Goal: Obtain resource: Download file/media

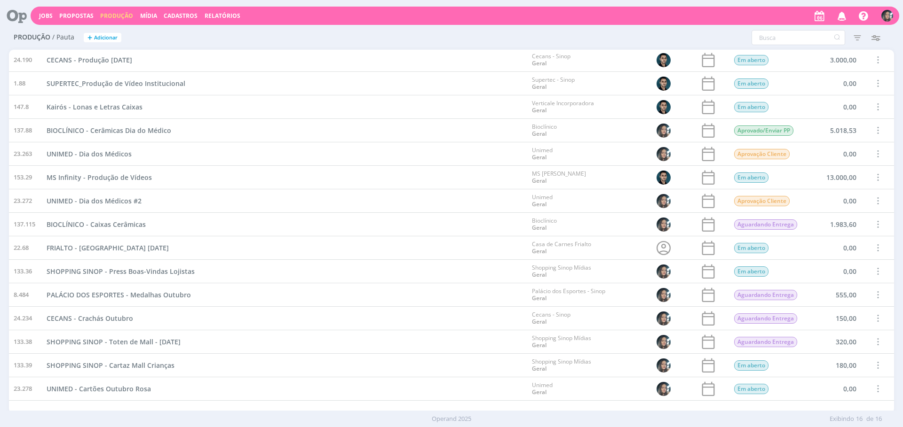
scroll to position [24, 0]
drag, startPoint x: 142, startPoint y: 391, endPoint x: 208, endPoint y: 394, distance: 65.9
click at [142, 391] on span "UNIMED - Cartões Outubro Rosa" at bounding box center [99, 389] width 104 height 9
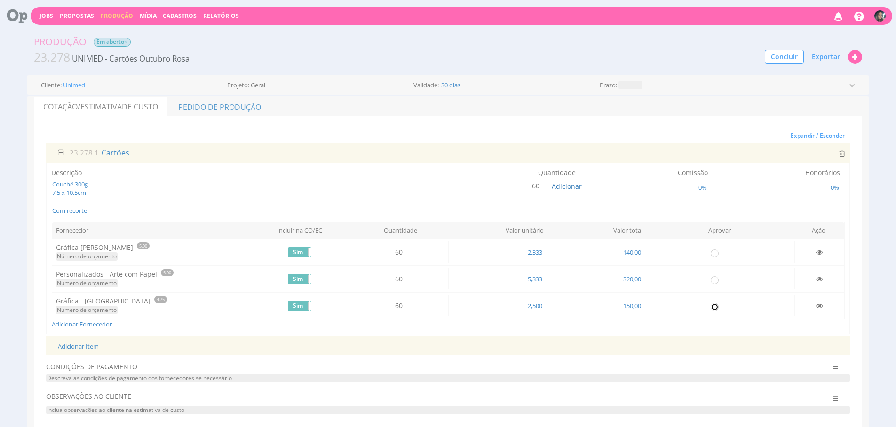
click at [717, 308] on input "radio" at bounding box center [714, 306] width 9 height 9
radio input "true"
click at [198, 101] on link "Pedido de Produção" at bounding box center [219, 107] width 103 height 20
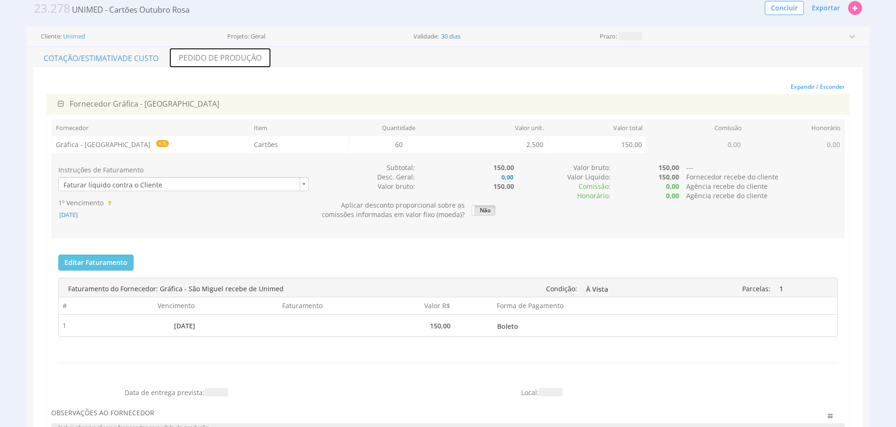
scroll to position [53, 0]
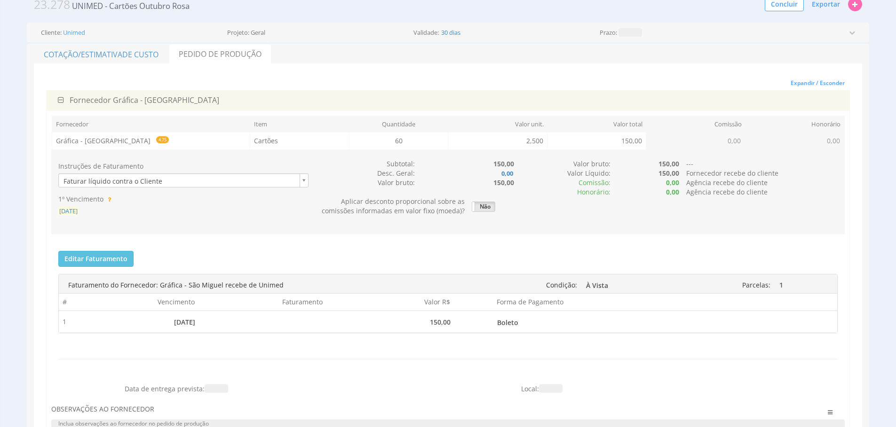
click at [65, 214] on span "[DATE]" at bounding box center [68, 211] width 20 height 8
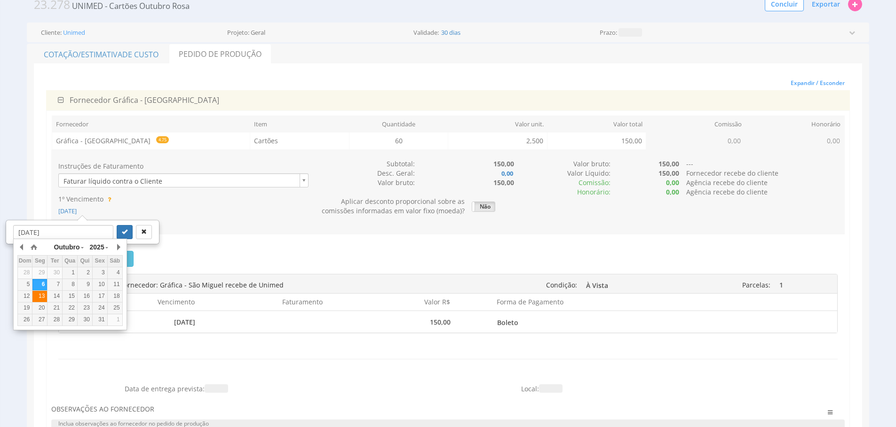
click at [36, 293] on div "13" at bounding box center [39, 296] width 15 height 8
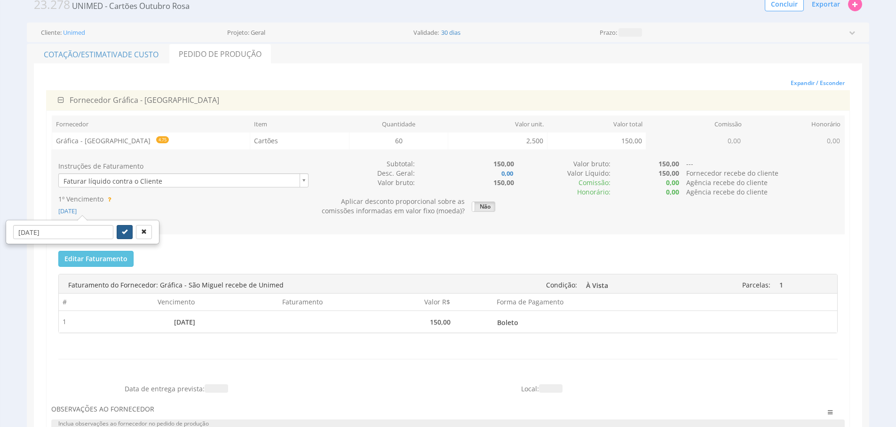
click at [122, 230] on icon "submit" at bounding box center [125, 232] width 6 height 6
type input "[DATE]"
click at [832, 7] on span "Exportar" at bounding box center [826, 4] width 28 height 9
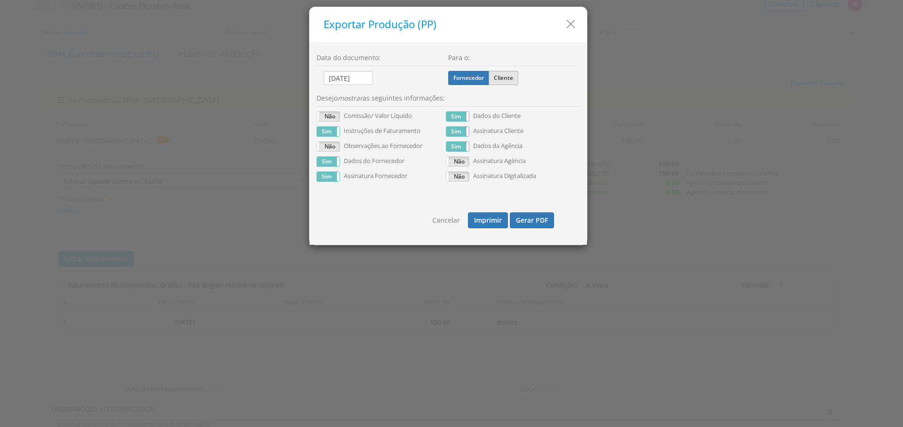
drag, startPoint x: 496, startPoint y: 87, endPoint x: 498, endPoint y: 79, distance: 9.4
click at [496, 87] on div "Para o: Fornecedor Cliente" at bounding box center [514, 71] width 132 height 45
click at [498, 79] on label "Cliente" at bounding box center [504, 78] width 30 height 14
click at [0, 0] on input "Cliente" at bounding box center [0, 0] width 0 height 0
click at [537, 215] on button "Gerar PDF" at bounding box center [532, 221] width 44 height 16
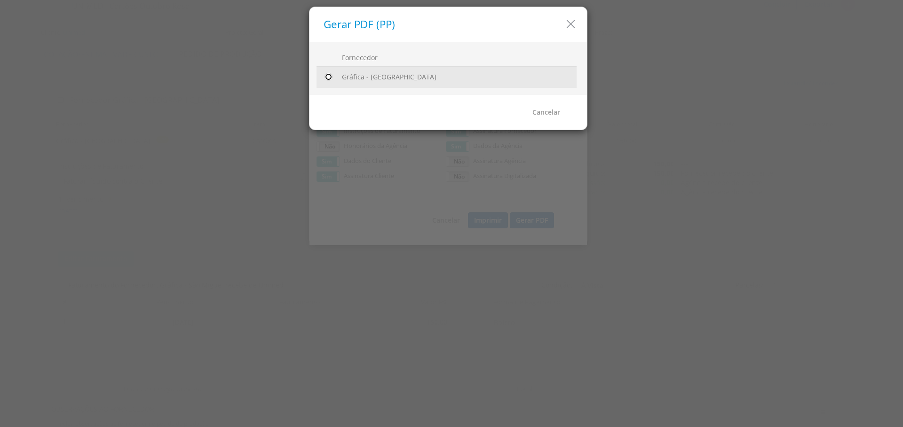
click at [327, 73] on input "radio" at bounding box center [328, 76] width 9 height 9
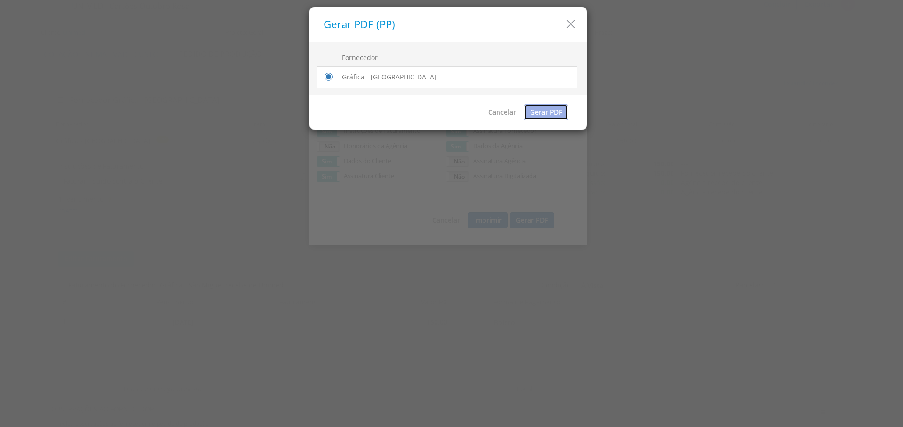
click at [553, 117] on link "Gerar PDF" at bounding box center [546, 112] width 44 height 16
click at [568, 19] on icon "button" at bounding box center [571, 24] width 14 height 14
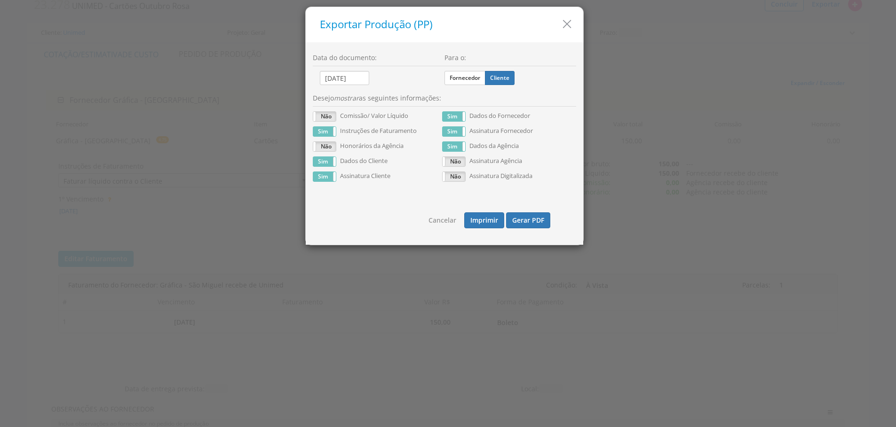
click at [568, 19] on icon "button" at bounding box center [567, 24] width 14 height 14
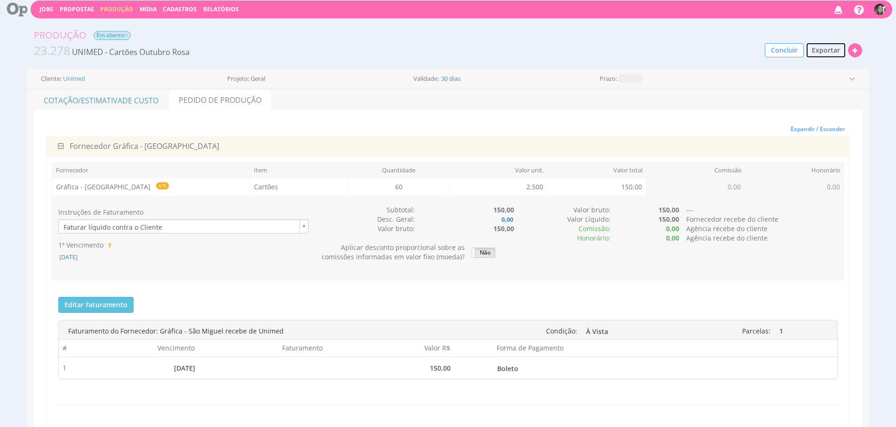
scroll to position [0, 0]
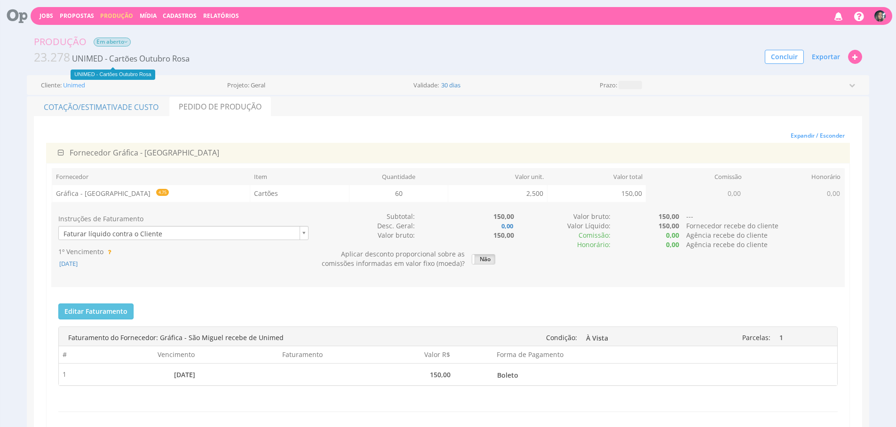
click at [109, 46] on span "Em aberto" at bounding box center [112, 42] width 37 height 9
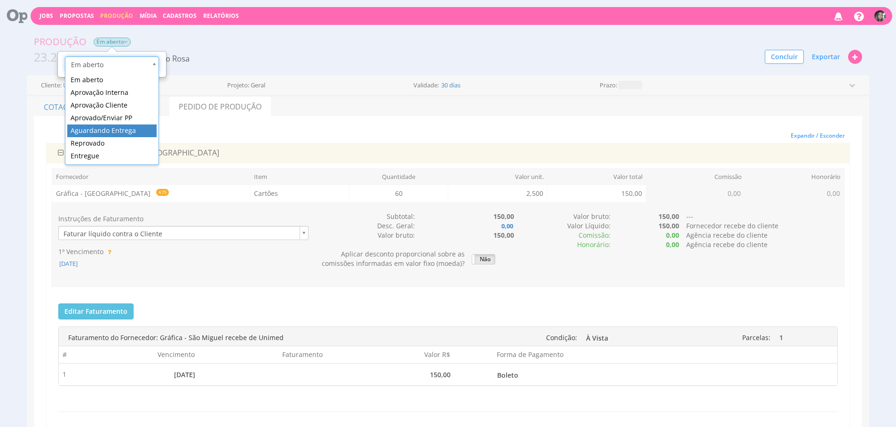
scroll to position [0, 3]
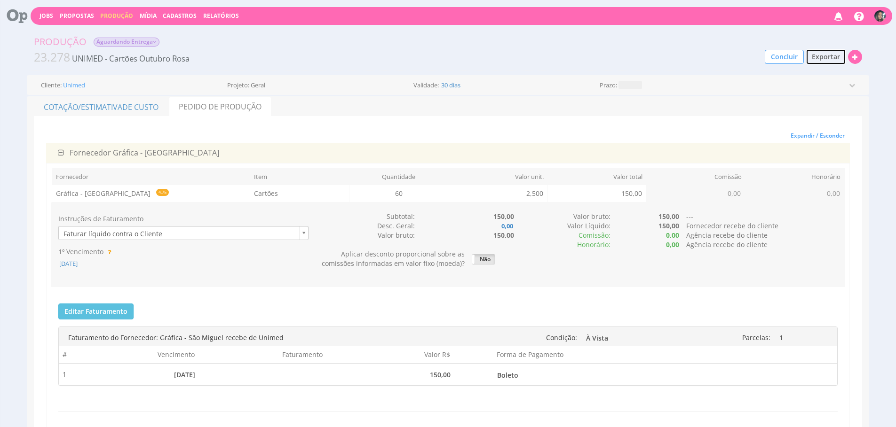
click at [808, 55] on button "Exportar" at bounding box center [826, 57] width 40 height 16
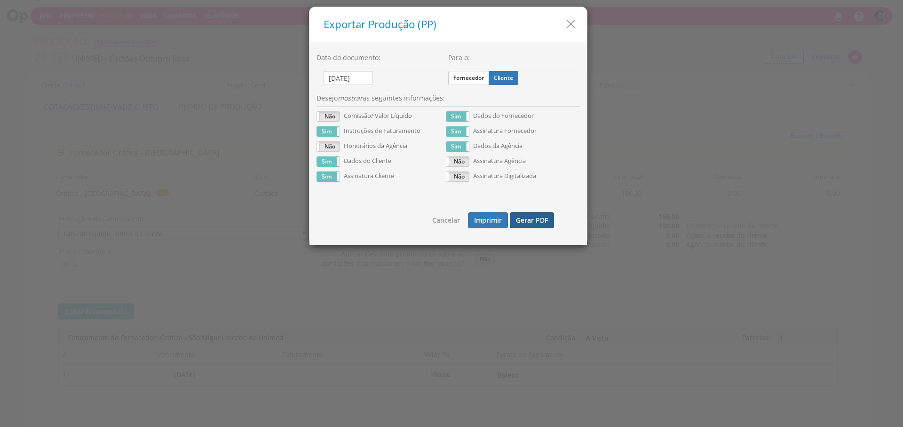
click at [532, 217] on button "Gerar PDF" at bounding box center [532, 221] width 44 height 16
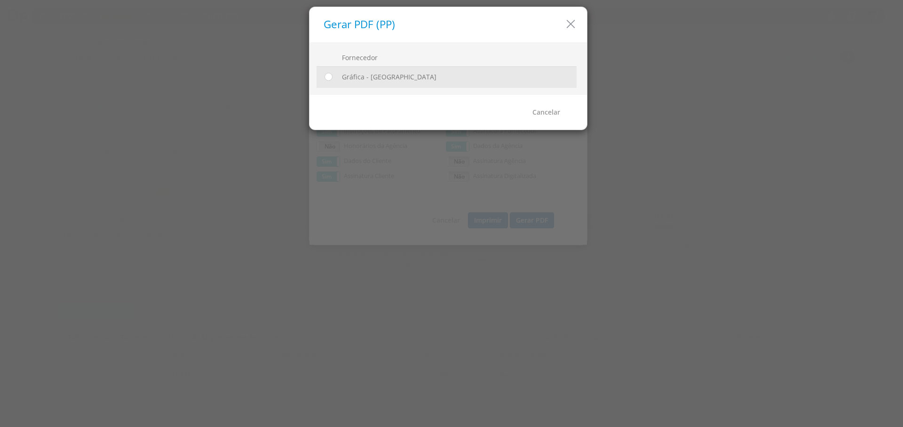
click at [334, 79] on td at bounding box center [327, 76] width 22 height 21
click at [331, 81] on input "radio" at bounding box center [328, 76] width 9 height 9
radio input "true"
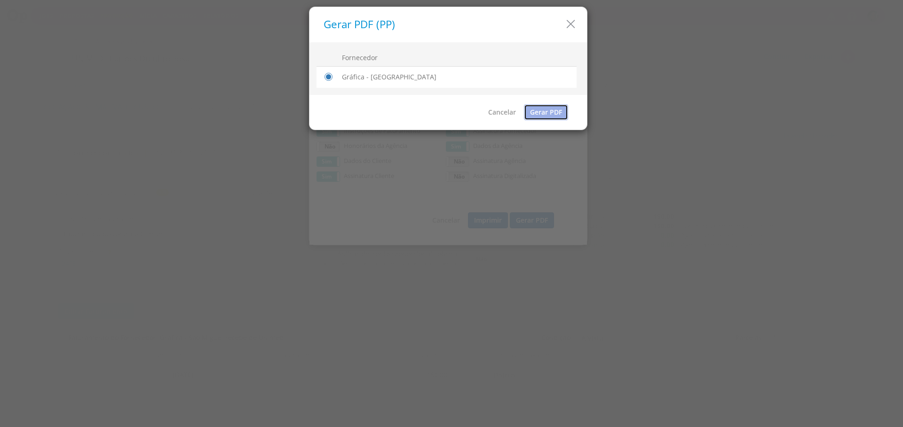
click at [551, 118] on link "Gerar PDF" at bounding box center [546, 112] width 44 height 16
click at [577, 23] on icon "button" at bounding box center [571, 24] width 14 height 14
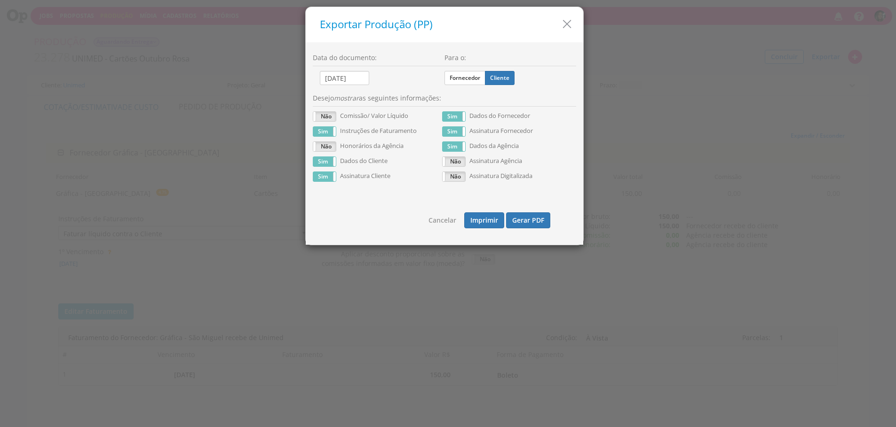
click at [574, 24] on h5 "Exportar Produção (PP)" at bounding box center [448, 25] width 256 height 12
click at [572, 25] on icon "button" at bounding box center [567, 24] width 14 height 14
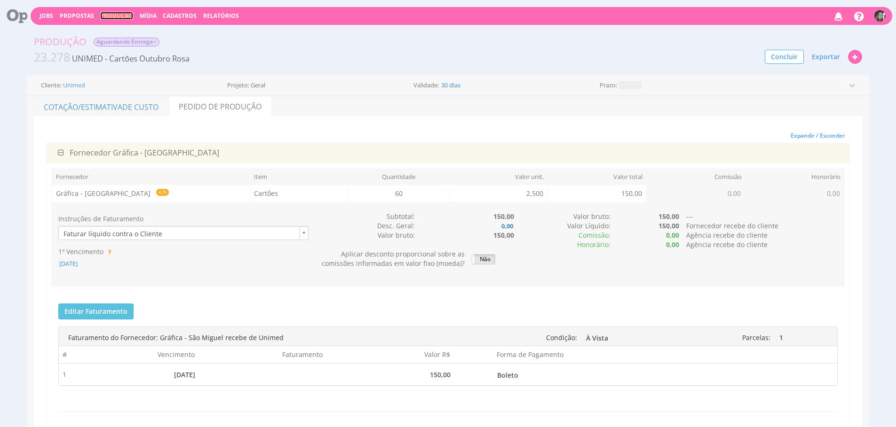
click at [121, 18] on link "Produção" at bounding box center [116, 16] width 33 height 8
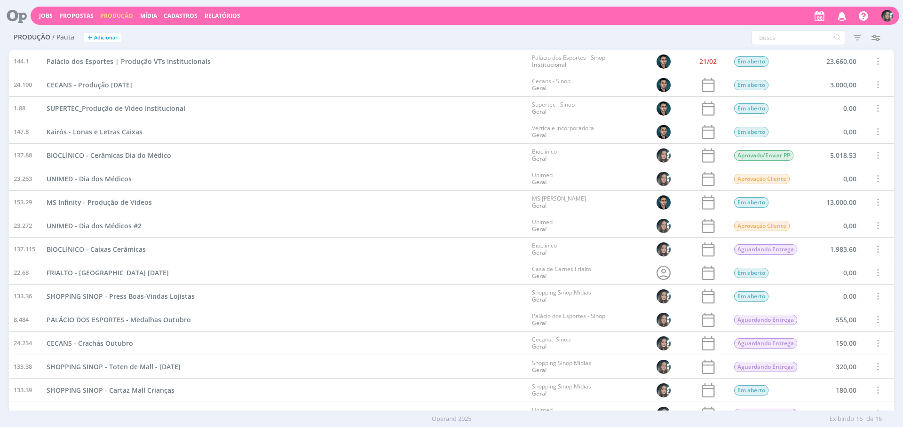
scroll to position [36, 0]
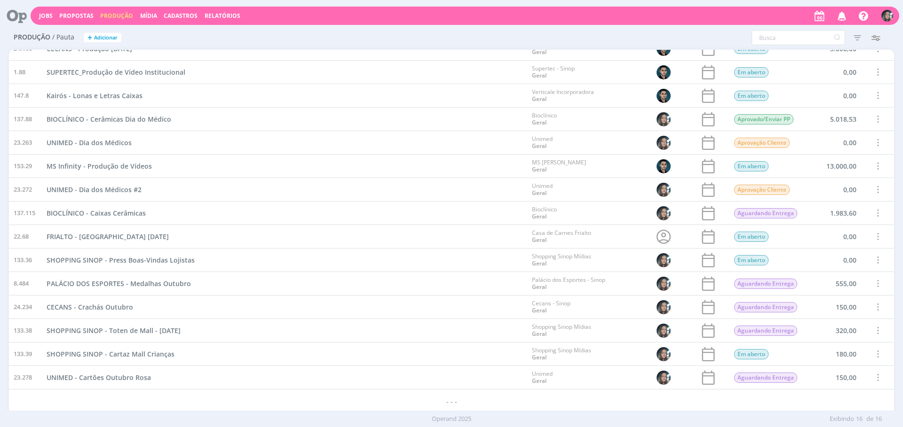
click at [340, 68] on div "SUPERTEC_Produção de Vídeo Institucional" at bounding box center [284, 72] width 485 height 23
